Goal: Communication & Community: Answer question/provide support

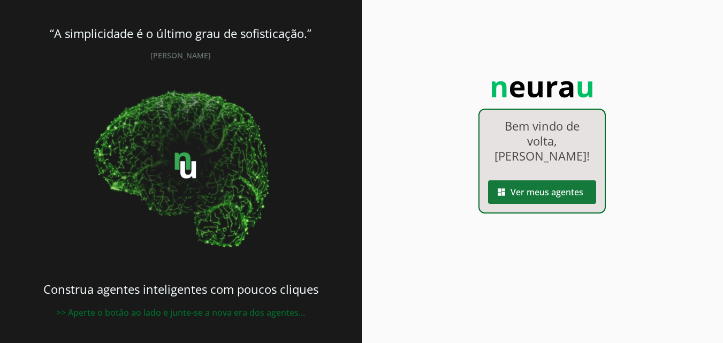
click at [549, 187] on span at bounding box center [542, 192] width 108 height 26
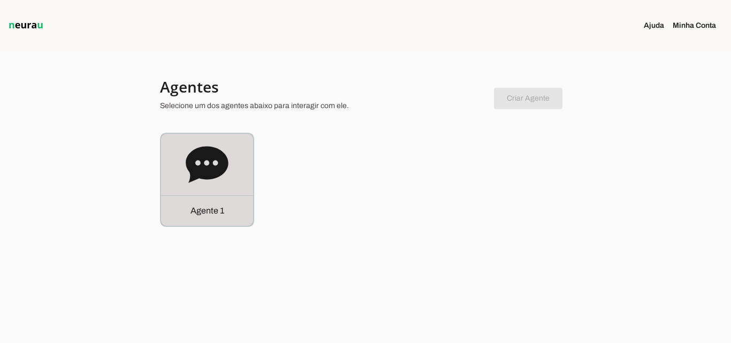
click at [214, 172] on icon at bounding box center [207, 164] width 42 height 36
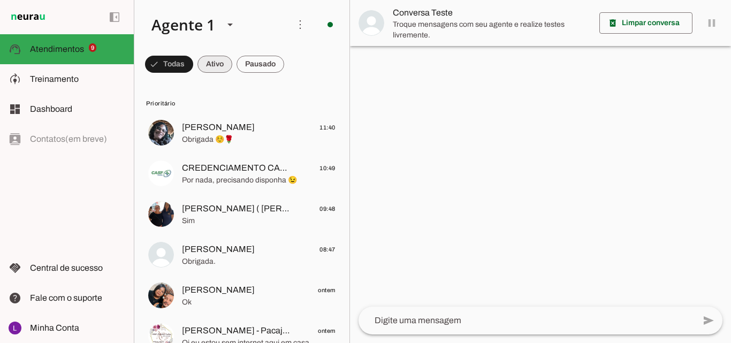
click at [215, 64] on span at bounding box center [214, 64] width 35 height 26
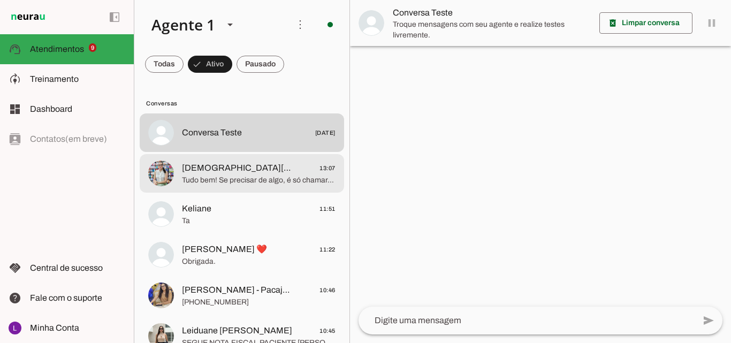
click at [244, 177] on span "Tudo bem! Se precisar de algo, é só chamar. Estou aqui para ajudar quando quise…" at bounding box center [259, 180] width 154 height 11
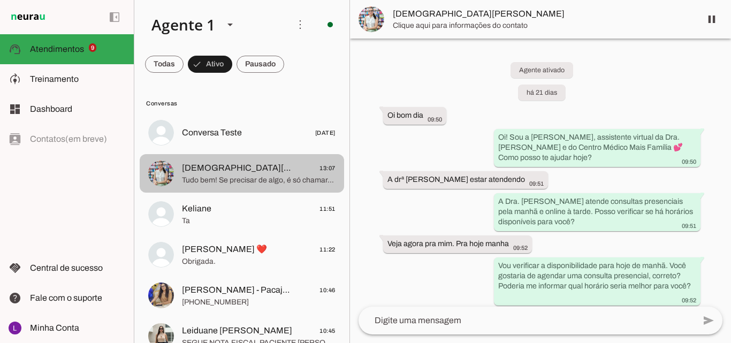
scroll to position [1662, 0]
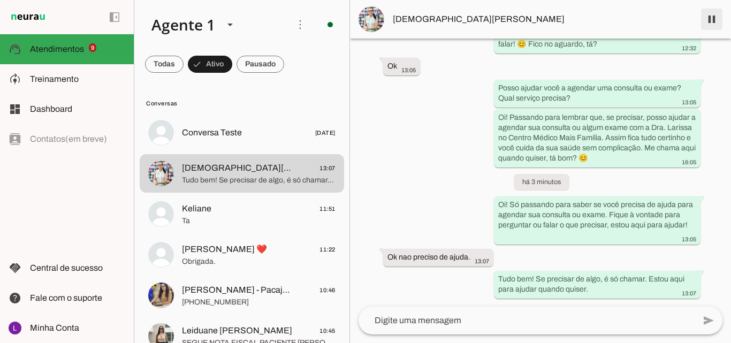
click at [709, 19] on span at bounding box center [712, 19] width 26 height 26
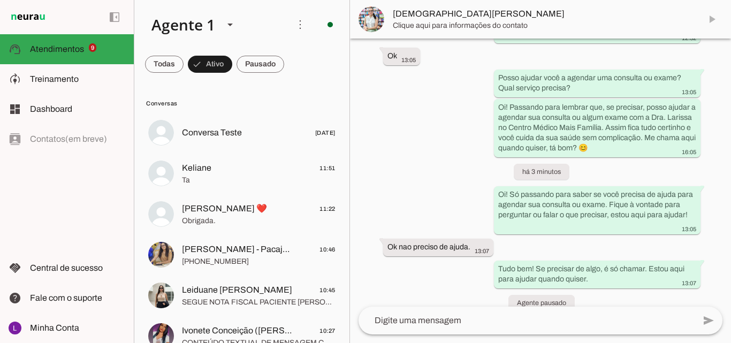
scroll to position [1710, 0]
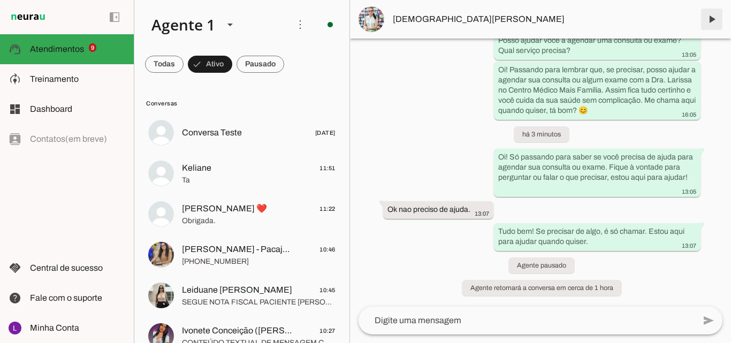
click at [710, 19] on span at bounding box center [712, 19] width 26 height 26
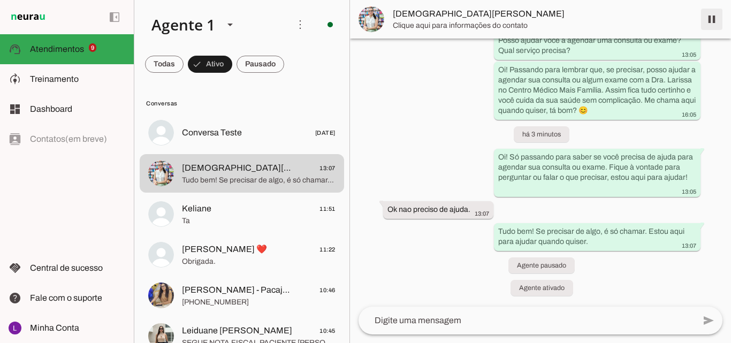
click at [710, 19] on span at bounding box center [712, 19] width 26 height 26
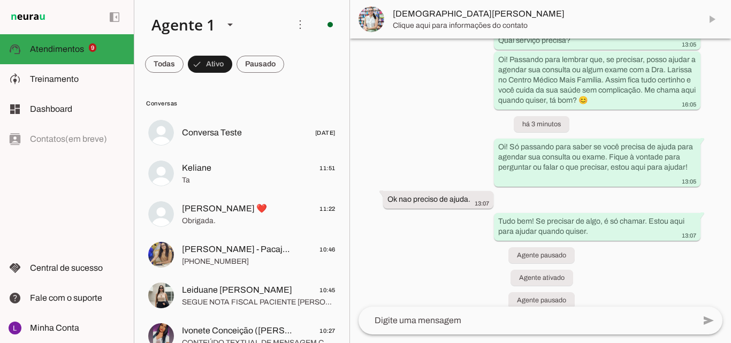
scroll to position [1755, 0]
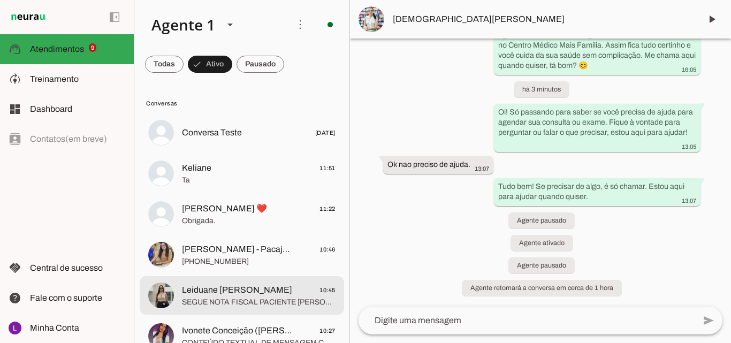
click at [293, 299] on span "SEGUE NOTA FISCAL PACIENTE [PERSON_NAME]👆🏽" at bounding box center [259, 302] width 154 height 11
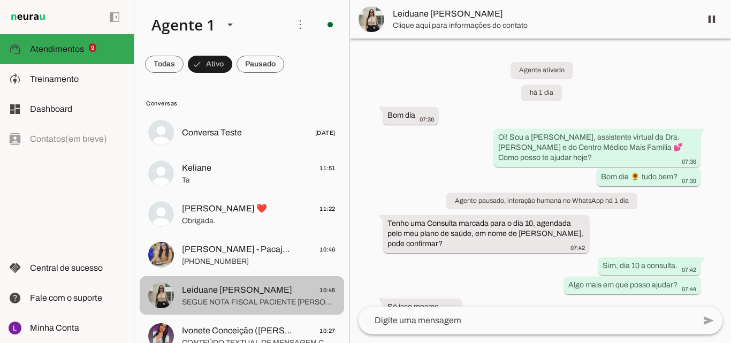
scroll to position [435, 0]
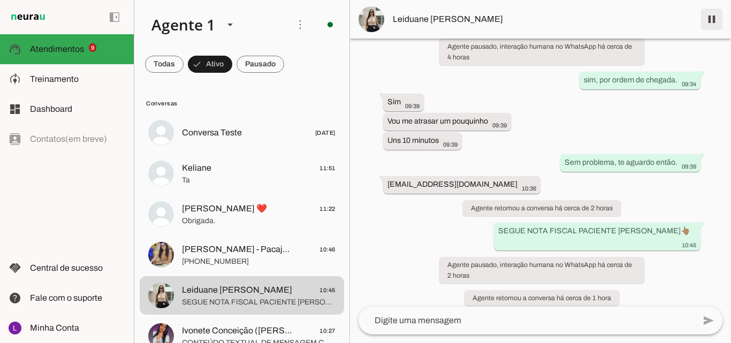
drag, startPoint x: 710, startPoint y: 19, endPoint x: 542, endPoint y: 139, distance: 206.3
click at [711, 20] on span at bounding box center [712, 19] width 26 height 26
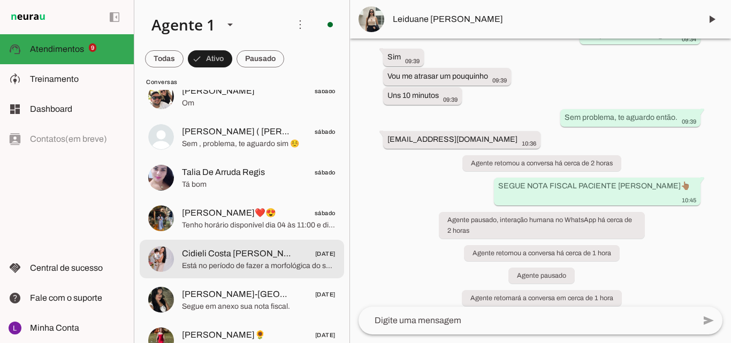
scroll to position [3210, 0]
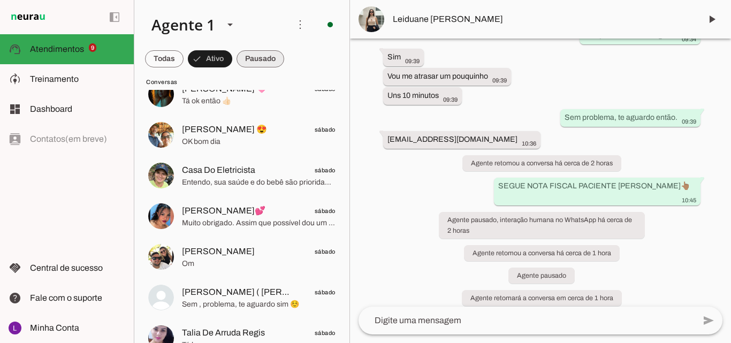
click at [258, 60] on span at bounding box center [260, 59] width 48 height 26
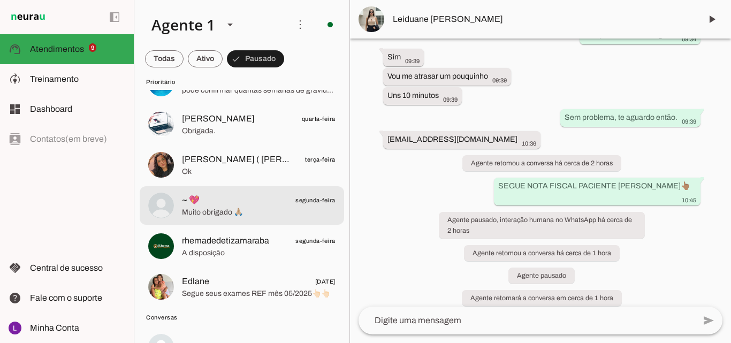
scroll to position [481, 0]
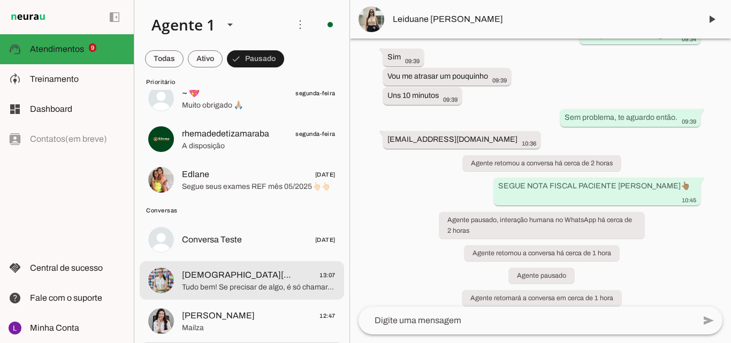
click at [298, 277] on span "[DEMOGRAPHIC_DATA][PERSON_NAME] 13:07" at bounding box center [259, 275] width 154 height 13
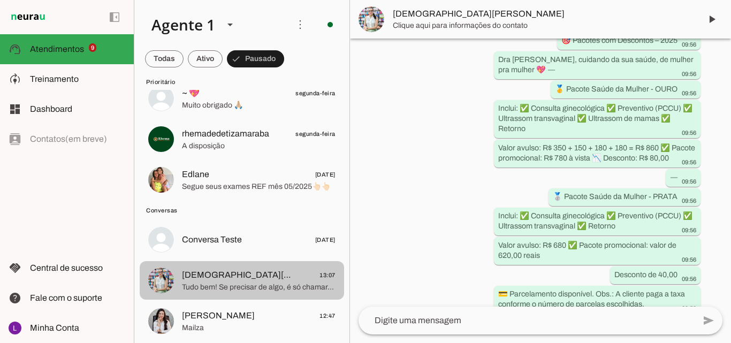
scroll to position [1755, 0]
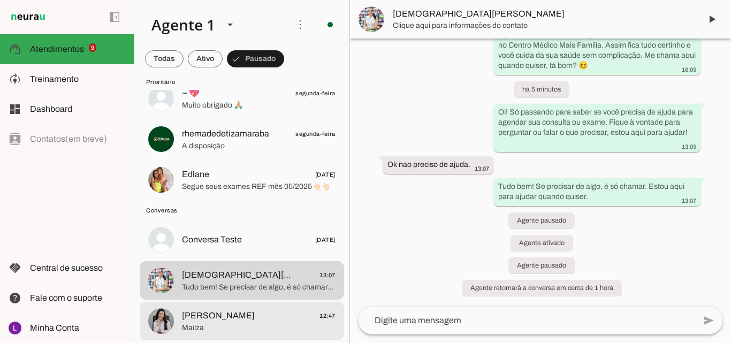
click at [260, 315] on span "[PERSON_NAME] 12:47" at bounding box center [259, 315] width 154 height 13
